Goal: Task Accomplishment & Management: Use online tool/utility

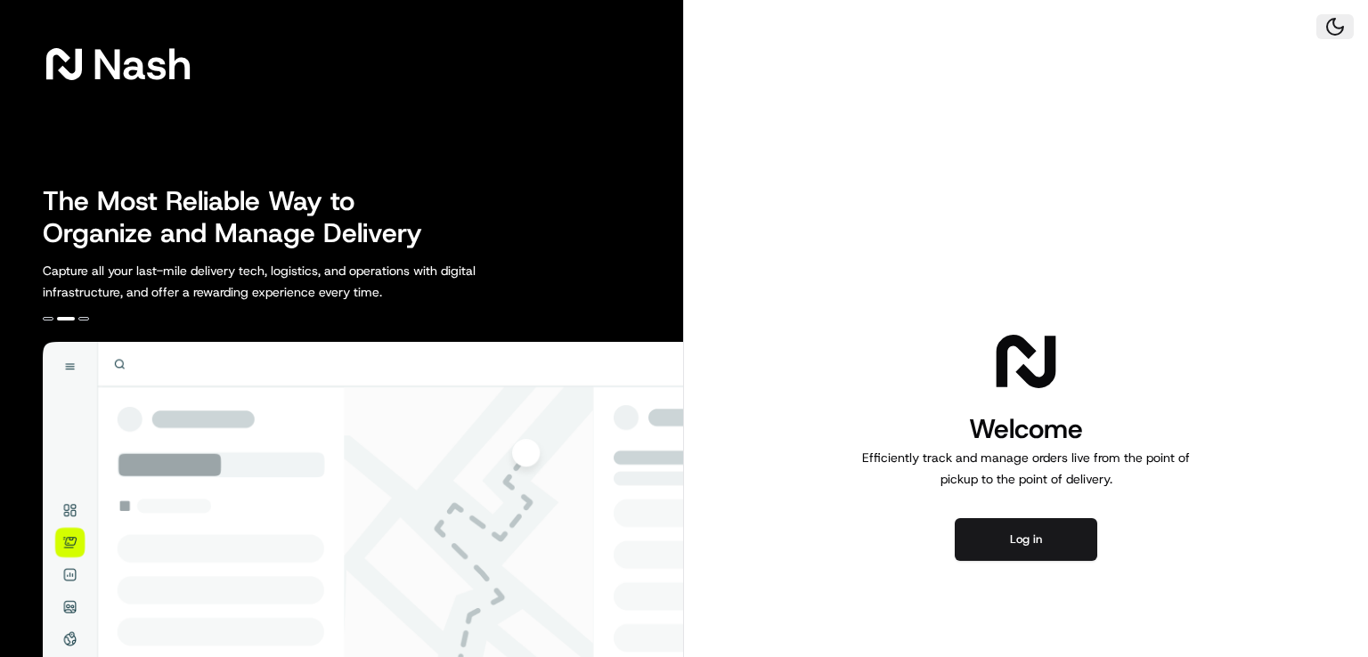
click at [1332, 29] on button at bounding box center [1335, 26] width 37 height 25
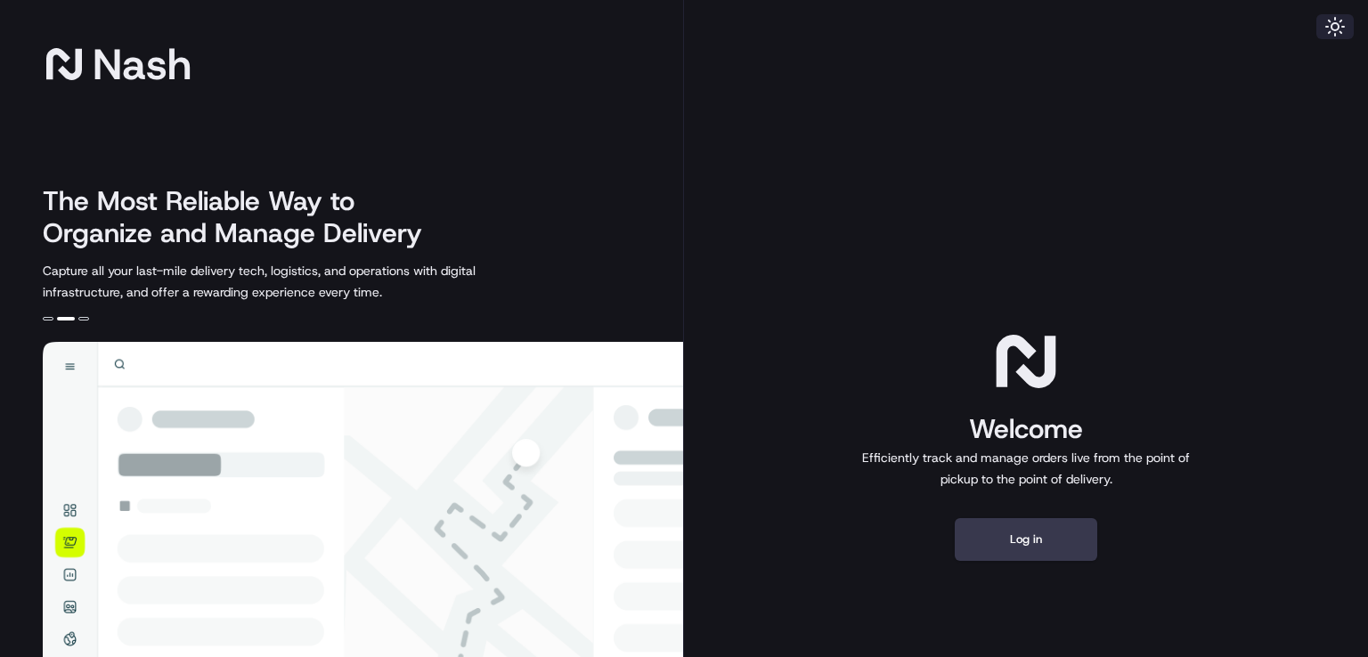
click at [1332, 29] on button at bounding box center [1335, 26] width 37 height 25
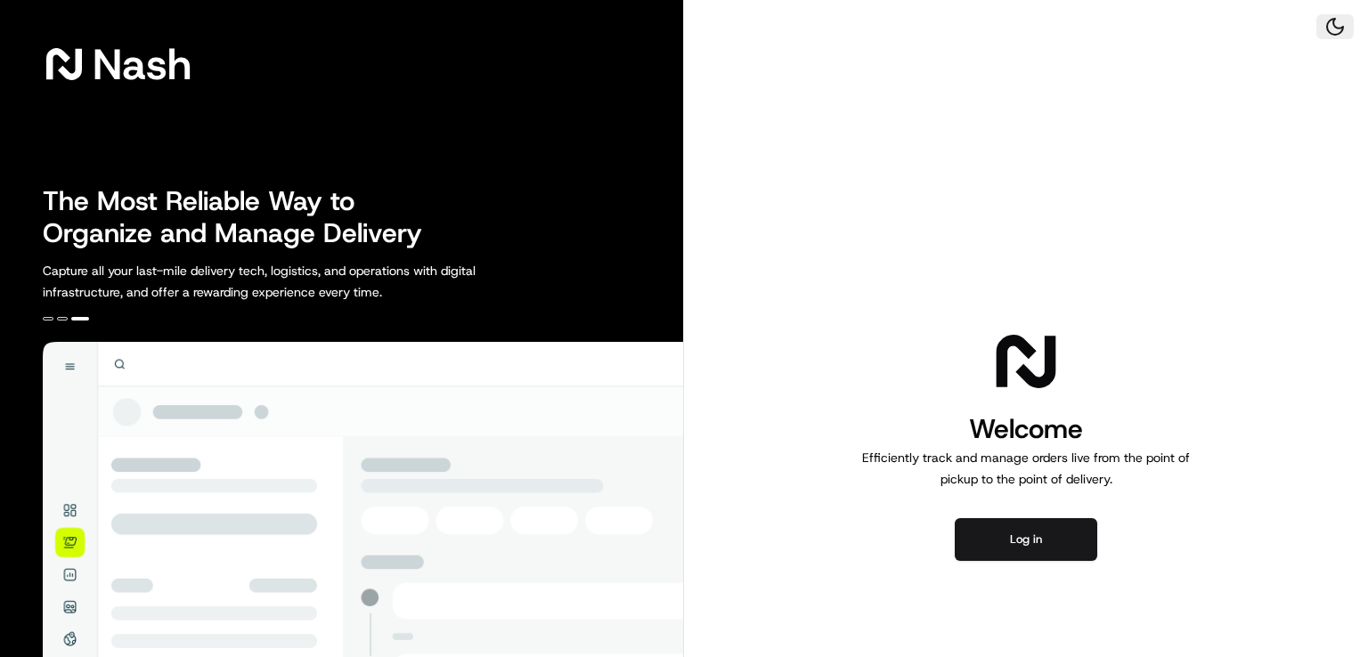
click at [1332, 29] on button at bounding box center [1335, 26] width 37 height 25
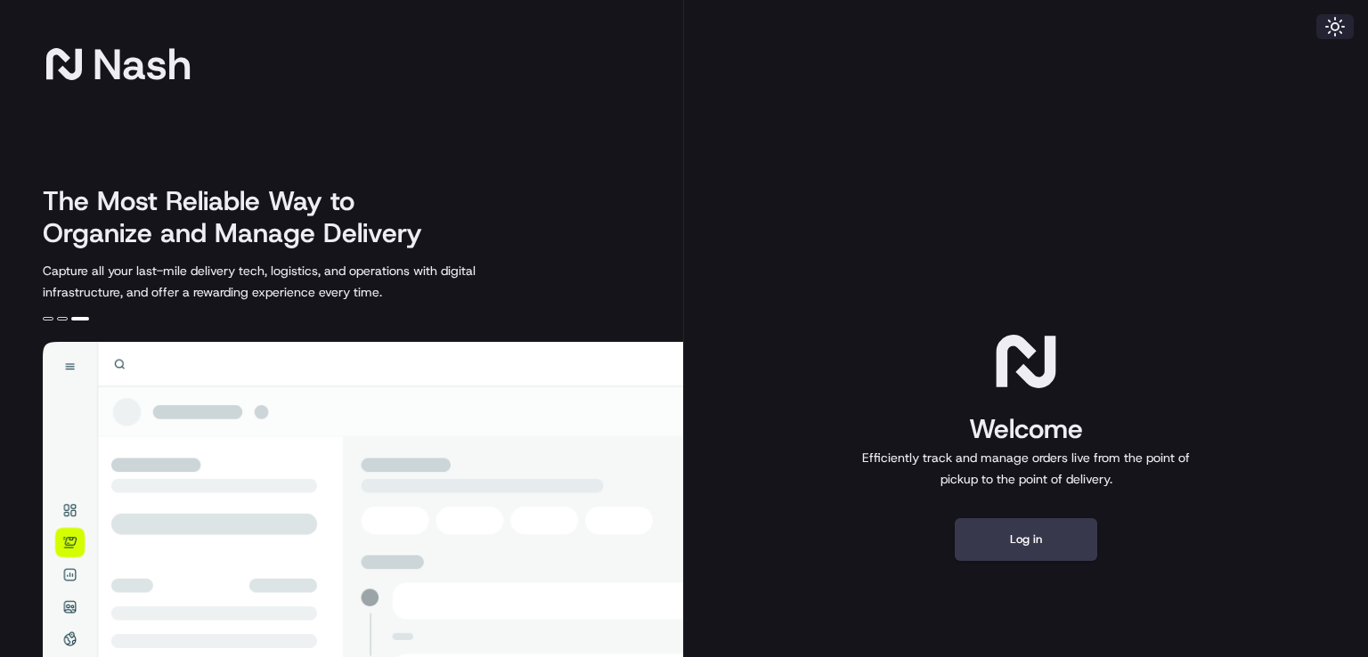
click at [1332, 29] on button at bounding box center [1335, 26] width 37 height 25
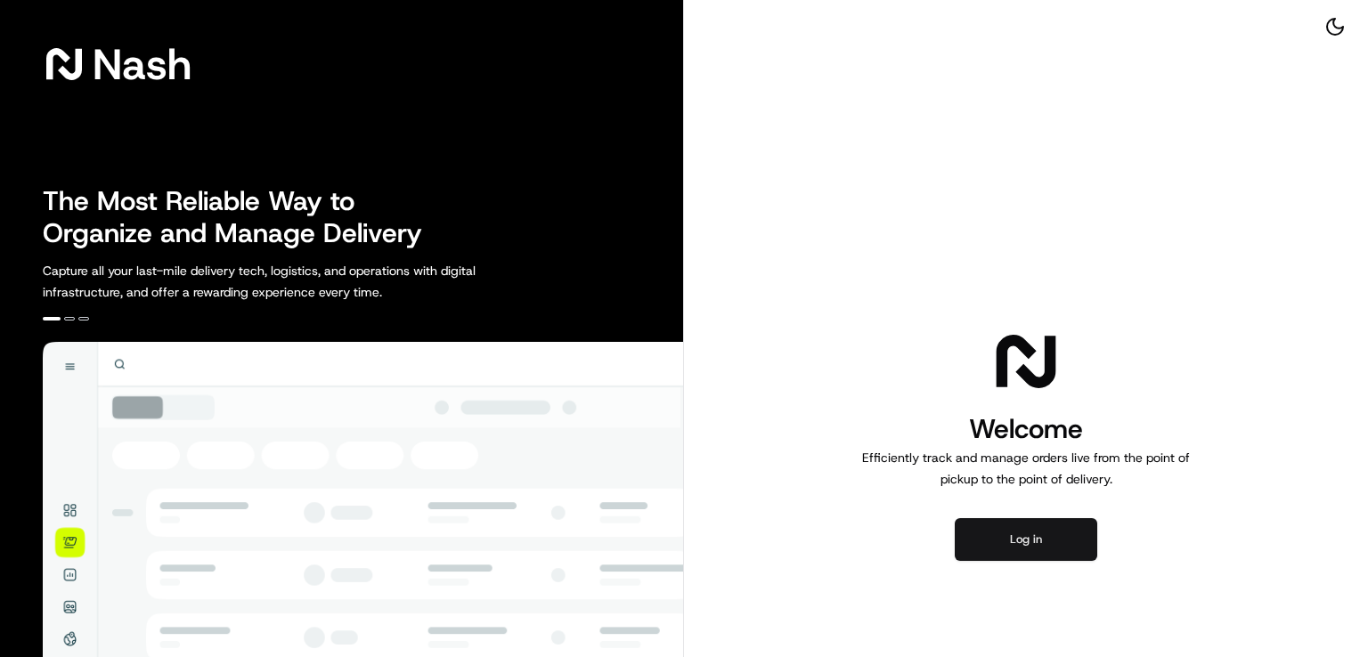
click at [1072, 535] on button "Log in" at bounding box center [1026, 539] width 143 height 43
click at [1057, 531] on button "Log in" at bounding box center [1026, 539] width 143 height 43
click at [1053, 555] on button "Log in" at bounding box center [1026, 539] width 143 height 43
